Goal: Find specific page/section: Find specific page/section

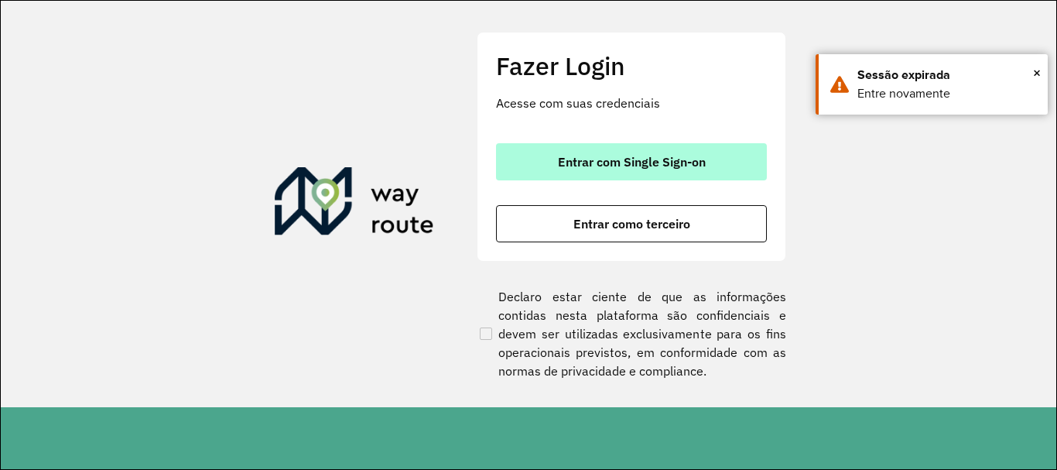
click at [636, 176] on button "Entrar com Single Sign-on" at bounding box center [631, 161] width 271 height 37
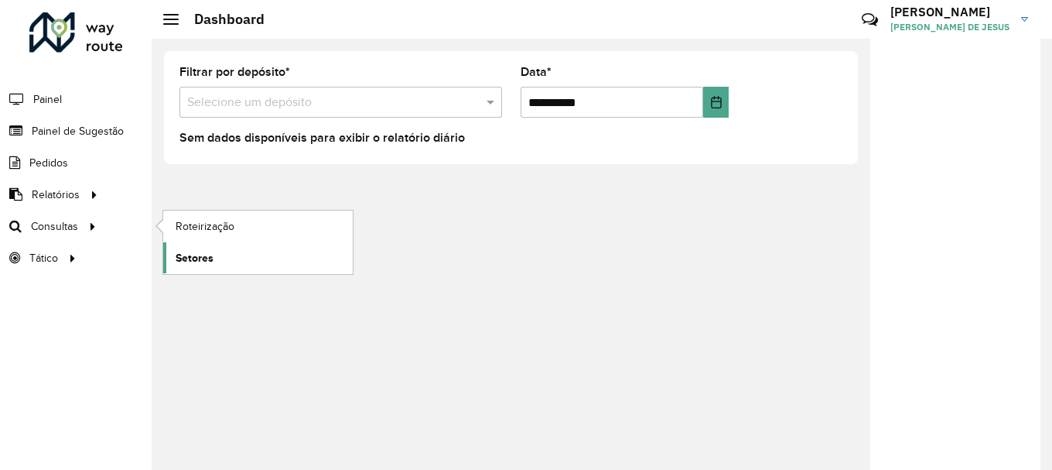
click at [188, 246] on link "Setores" at bounding box center [258, 257] width 190 height 31
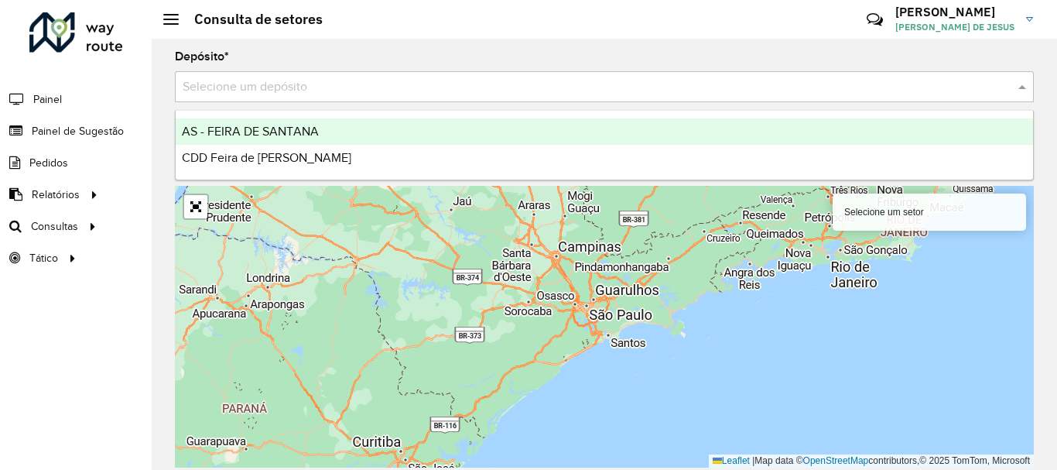
click at [259, 94] on input "text" at bounding box center [589, 87] width 812 height 19
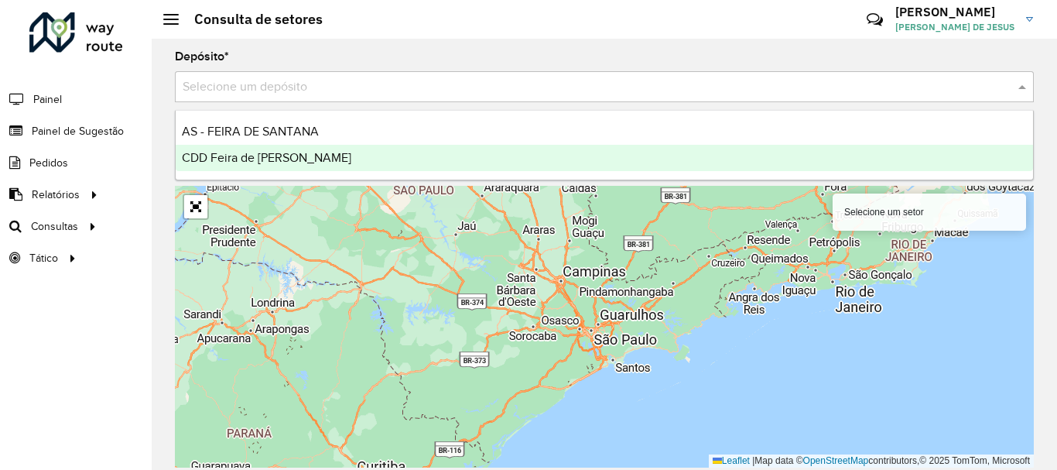
click at [237, 157] on span "CDD Feira de [PERSON_NAME]" at bounding box center [266, 157] width 169 height 13
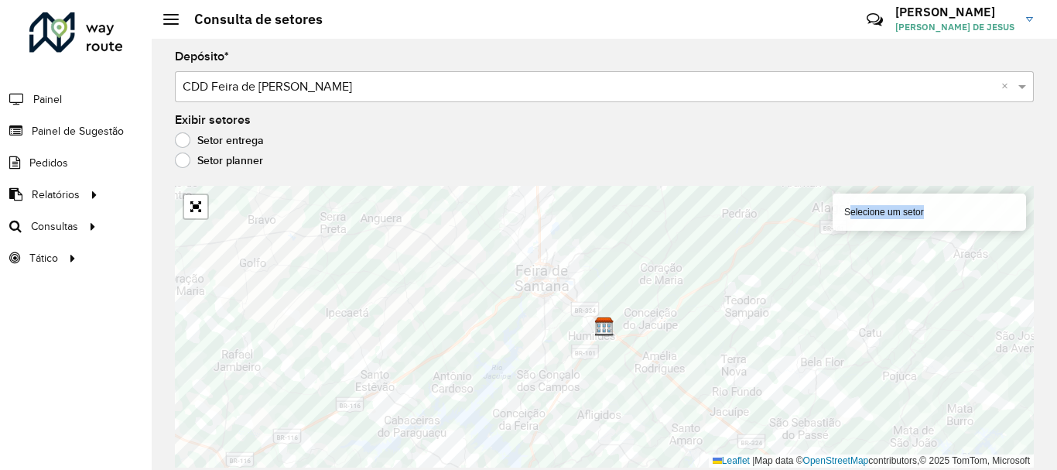
drag, startPoint x: 1056, startPoint y: 308, endPoint x: 1056, endPoint y: 381, distance: 73.5
click at [1051, 381] on div "Depósito * Selecione um depósito × CDD Feira de Santana × Exibir setores Setor …" at bounding box center [604, 254] width 905 height 431
click at [197, 211] on link "Abrir mapa em tela cheia" at bounding box center [195, 206] width 23 height 23
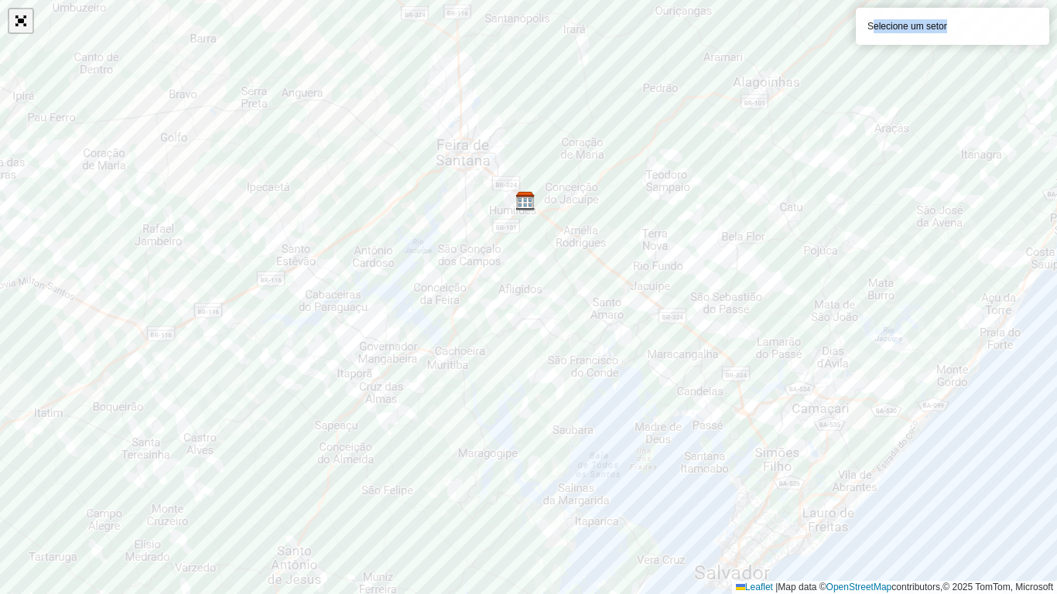
click at [25, 21] on link "Abrir mapa em tela cheia" at bounding box center [20, 20] width 23 height 23
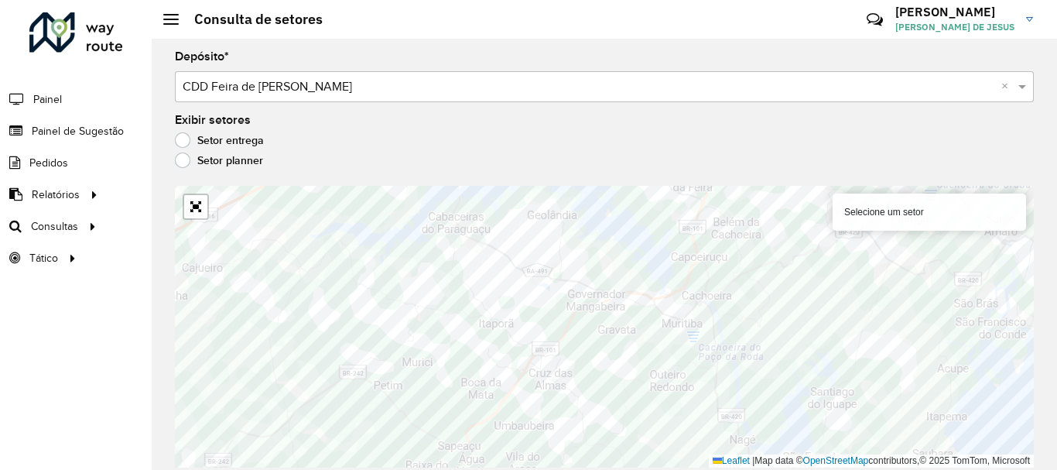
click at [529, 134] on div "Exibir setores Setor entrega Setor planner" at bounding box center [604, 143] width 859 height 59
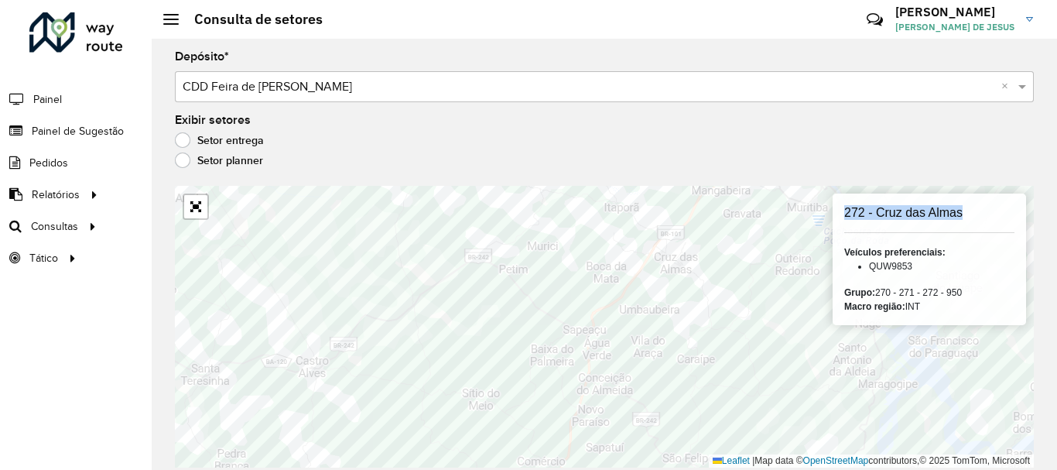
drag, startPoint x: 972, startPoint y: 202, endPoint x: 840, endPoint y: 211, distance: 131.8
click at [840, 211] on div "272 - Cruz das Almas Veículos preferenciais: QUW9853 Grupo: 270 - 271 - 272 - 9…" at bounding box center [928, 258] width 193 height 131
copy h6 "272 - Cruz das Almas"
